Goal: Task Accomplishment & Management: Manage account settings

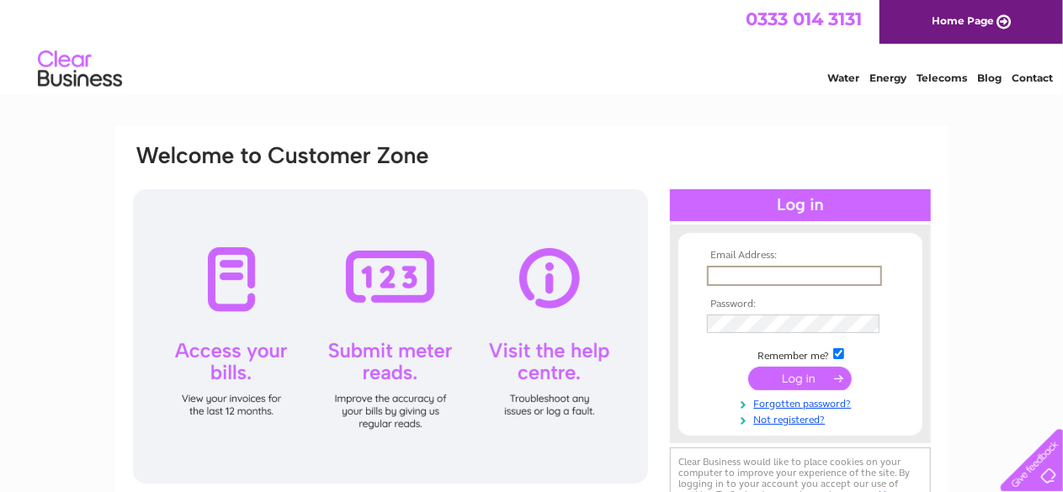
click at [738, 269] on input "text" at bounding box center [794, 276] width 175 height 20
type input "[EMAIL_ADDRESS][DOMAIN_NAME]"
click at [825, 376] on input "submit" at bounding box center [799, 380] width 103 height 24
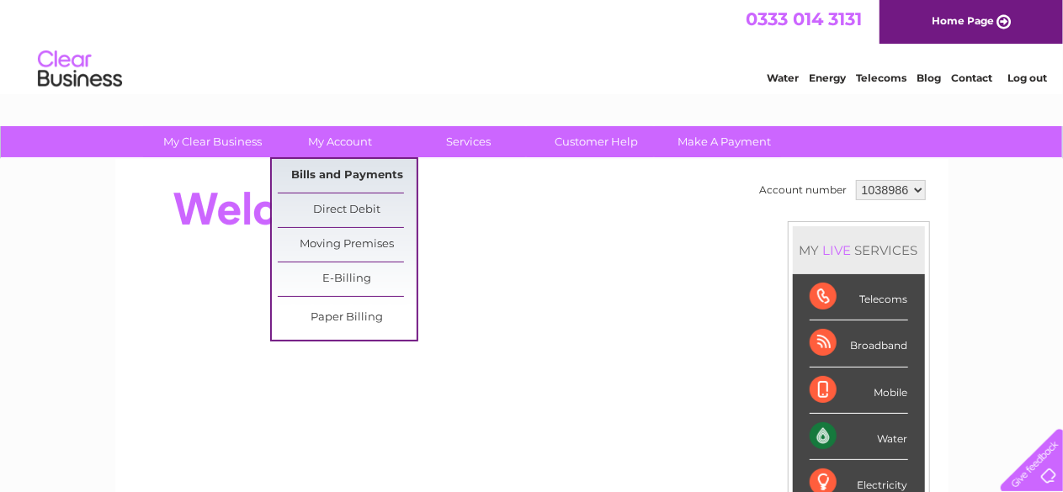
click at [333, 176] on link "Bills and Payments" at bounding box center [347, 176] width 139 height 34
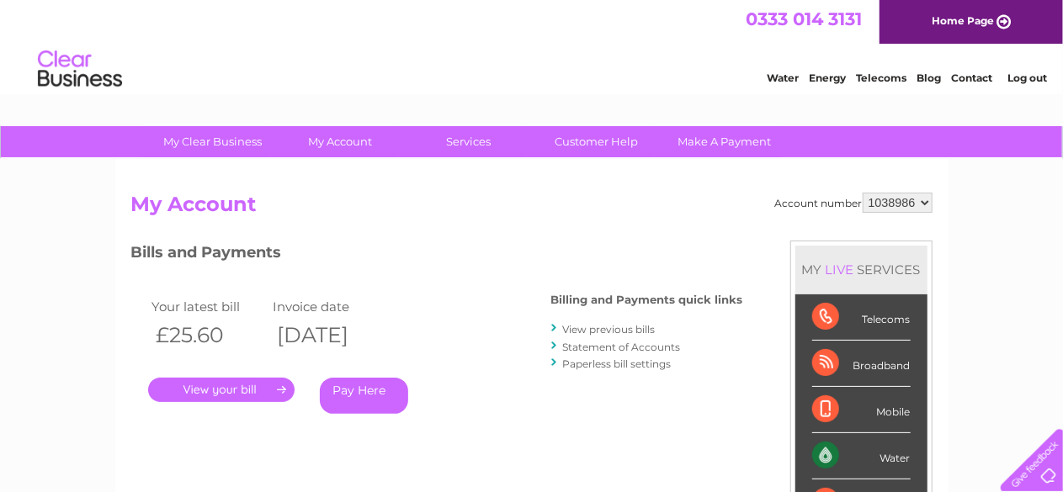
click at [203, 386] on link "." at bounding box center [221, 390] width 146 height 24
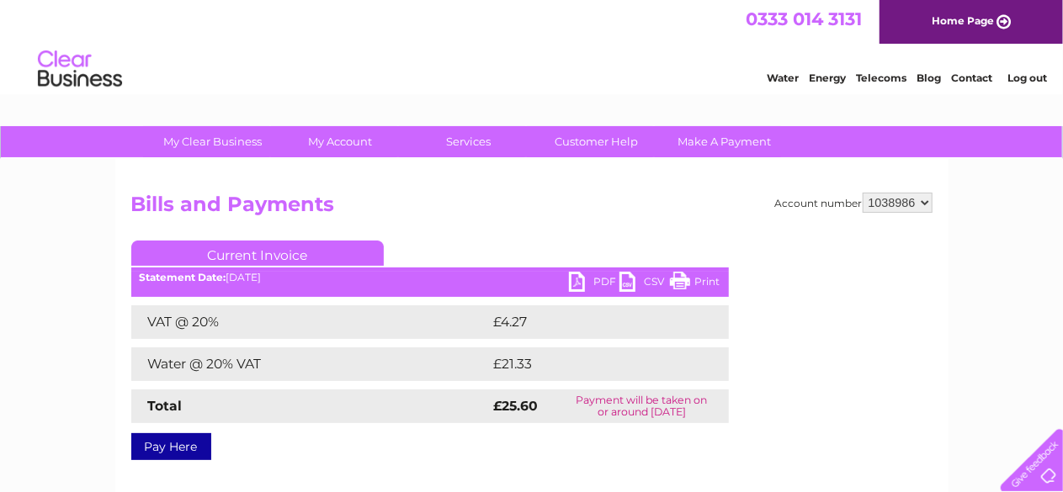
click at [577, 279] on link "PDF" at bounding box center [594, 284] width 50 height 24
click at [1028, 73] on link "Log out" at bounding box center [1027, 78] width 40 height 13
